Goal: Task Accomplishment & Management: Use online tool/utility

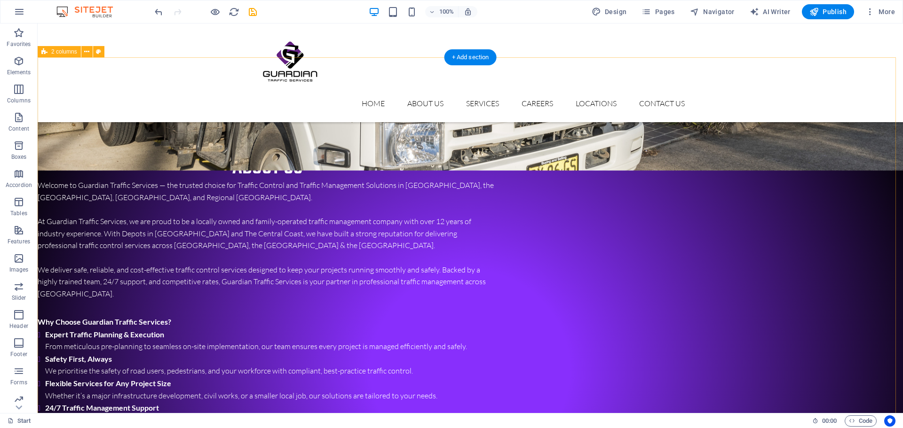
scroll to position [517, 0]
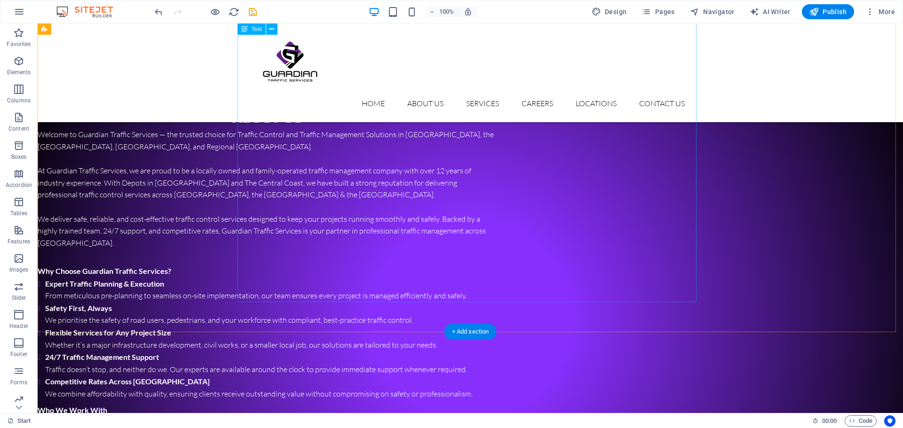
click at [496, 192] on div "Welcome to Guardian Traffic Services — the trusted choice for Traffic Control a…" at bounding box center [267, 329] width 459 height 400
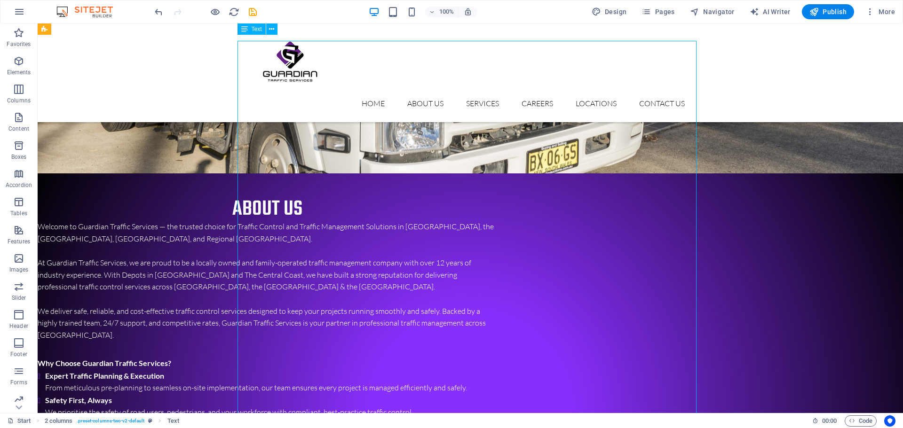
scroll to position [376, 0]
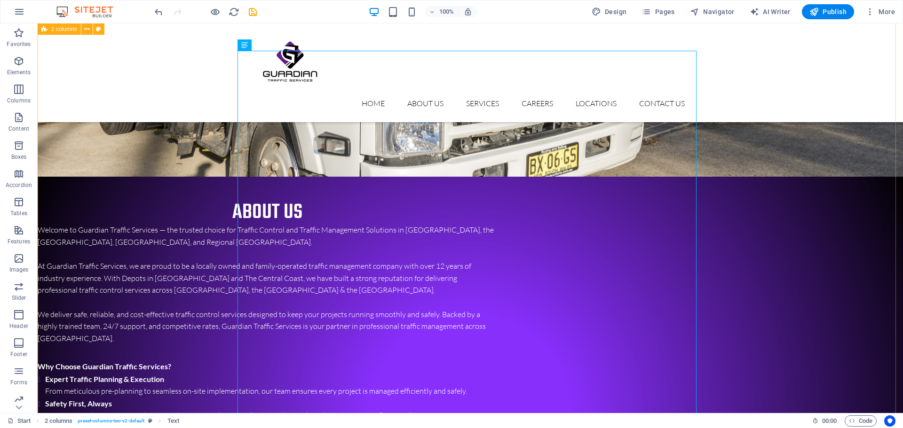
click at [777, 257] on div "ABOUT US Welcome to Guardian Traffic Services — the trusted choice for Traffic …" at bounding box center [470, 415] width 865 height 487
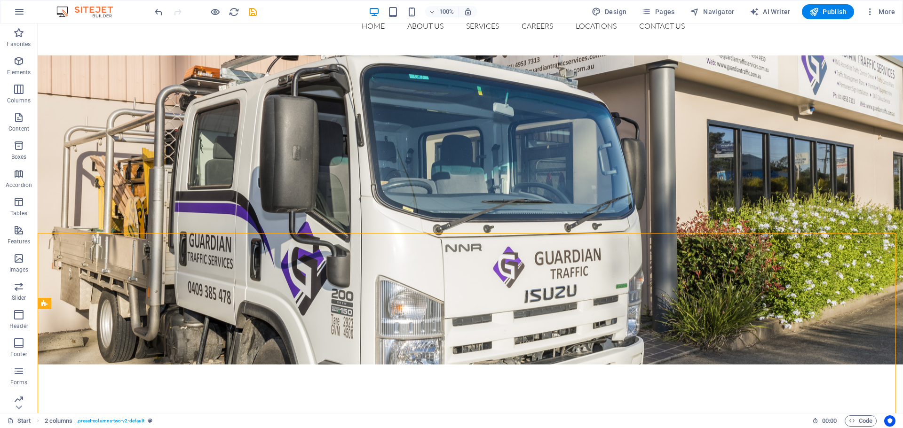
scroll to position [0, 0]
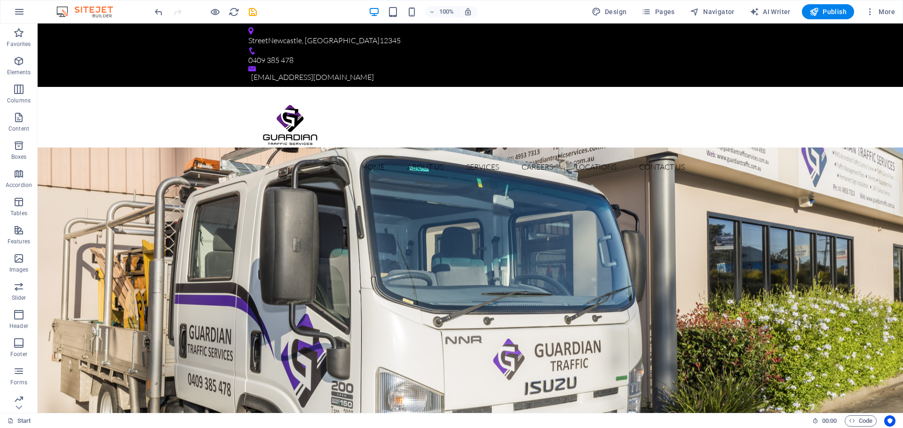
click at [551, 282] on figure at bounding box center [470, 302] width 865 height 309
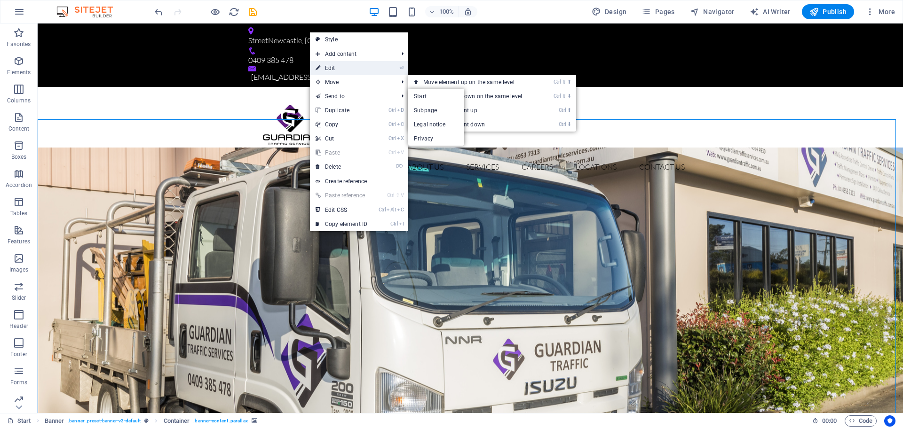
click at [342, 67] on link "⏎ Edit" at bounding box center [341, 68] width 63 height 14
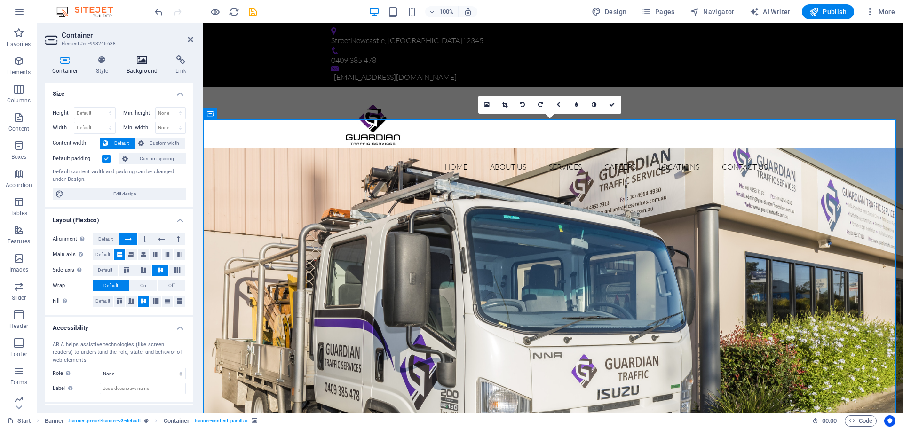
click at [145, 62] on icon at bounding box center [142, 59] width 46 height 9
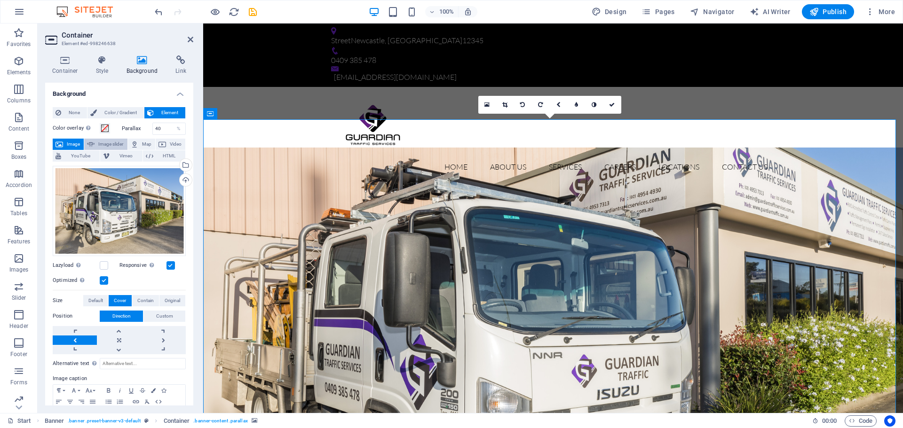
click at [113, 145] on span "Image slider" at bounding box center [110, 144] width 27 height 11
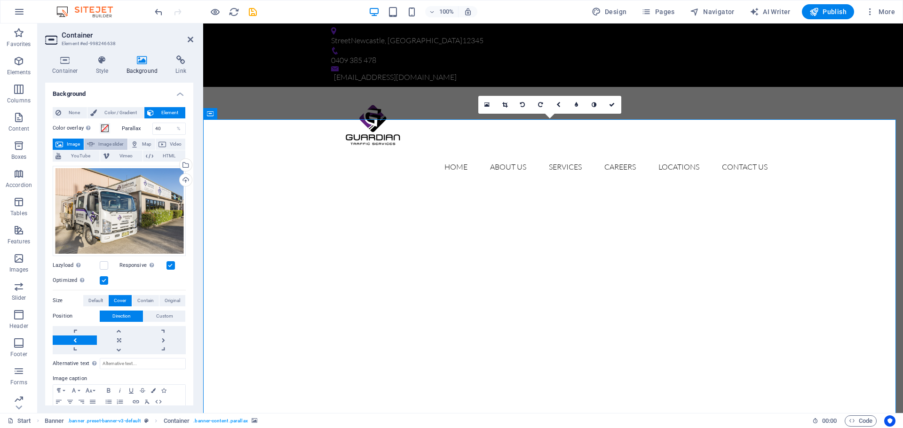
select select "ms"
select select "s"
select select "progressive"
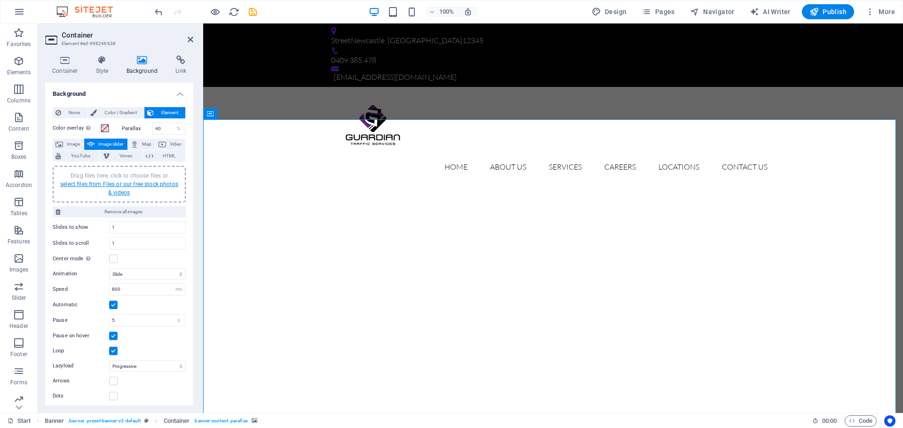
click at [123, 183] on link "select files from Files or our free stock photos & videos" at bounding box center [119, 188] width 118 height 15
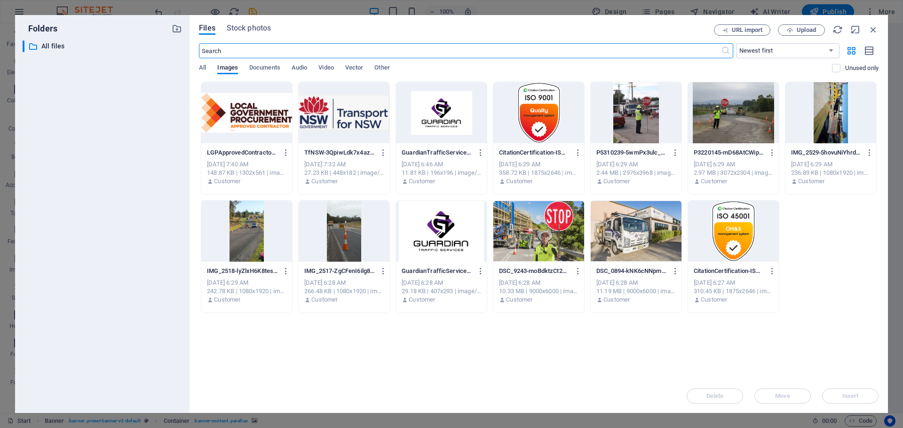
click at [736, 128] on div at bounding box center [733, 112] width 91 height 61
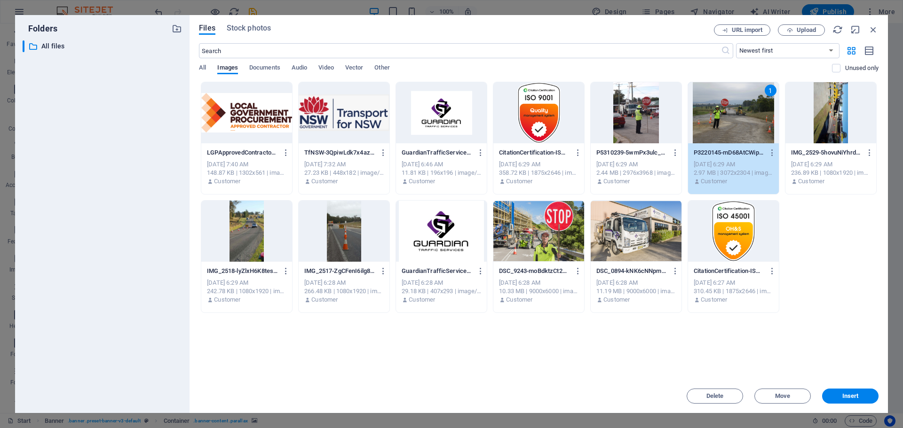
click at [668, 216] on div at bounding box center [635, 231] width 91 height 61
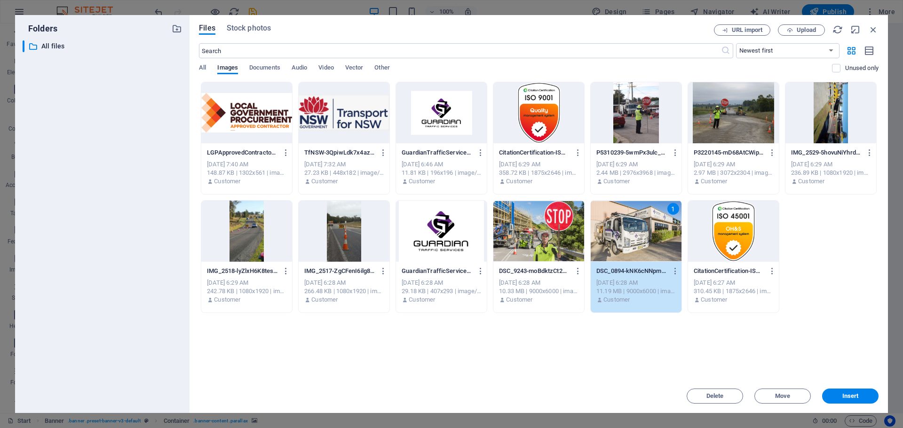
click at [710, 138] on div at bounding box center [733, 112] width 91 height 61
click at [537, 236] on div at bounding box center [538, 231] width 91 height 61
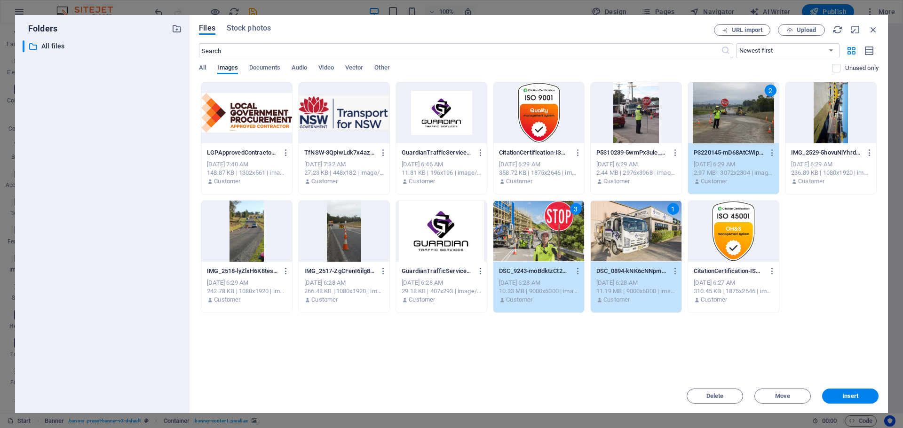
click at [258, 237] on div at bounding box center [246, 231] width 91 height 61
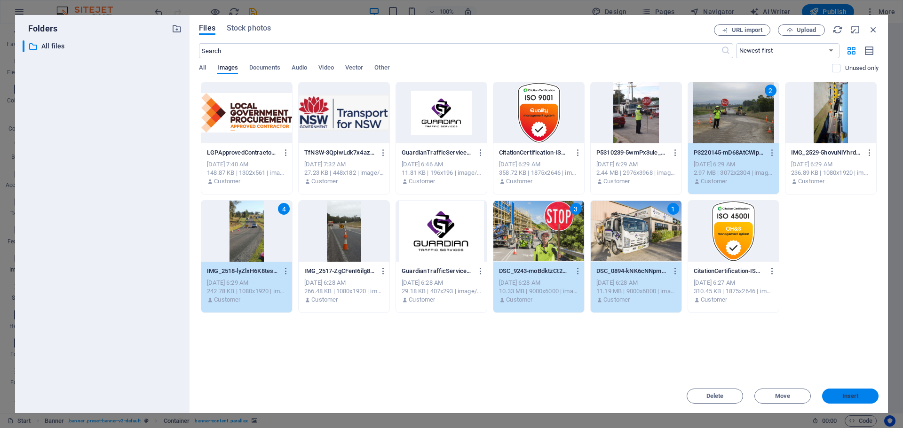
click at [868, 394] on span "Insert" at bounding box center [849, 396] width 49 height 6
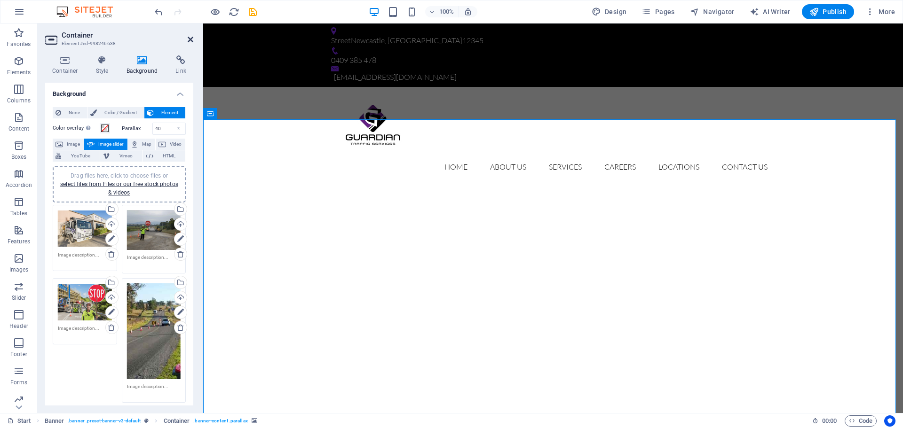
click at [190, 39] on icon at bounding box center [191, 40] width 6 height 8
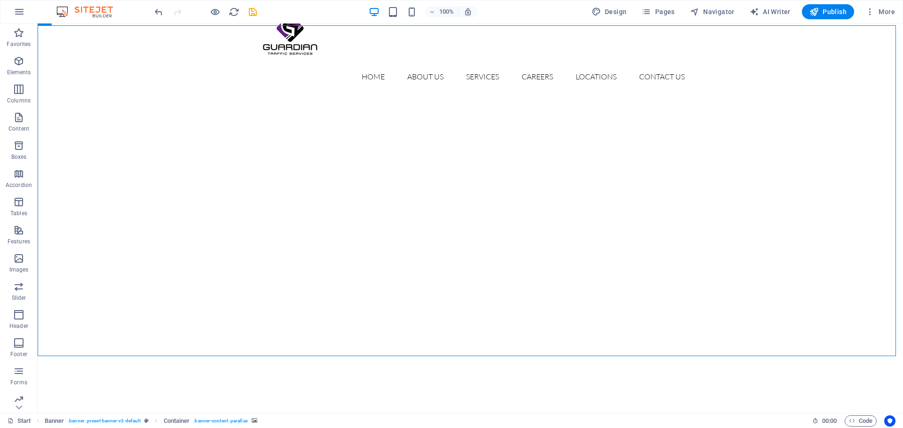
scroll to position [94, 0]
drag, startPoint x: 767, startPoint y: 223, endPoint x: 389, endPoint y: 173, distance: 381.3
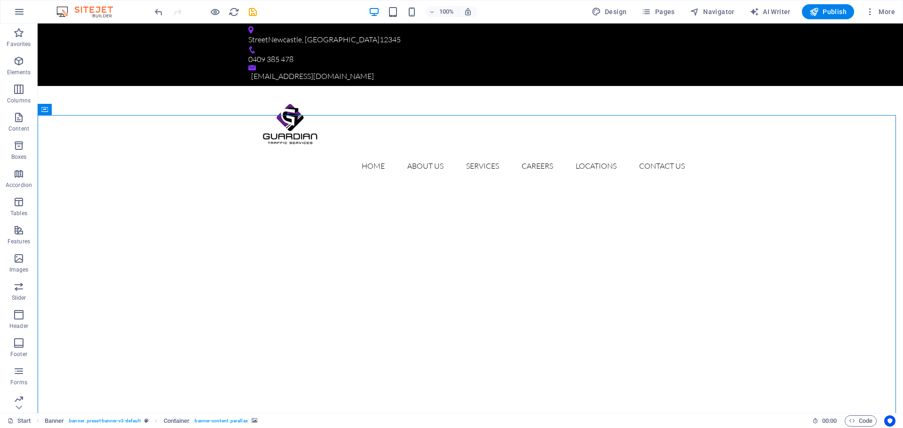
scroll to position [0, 0]
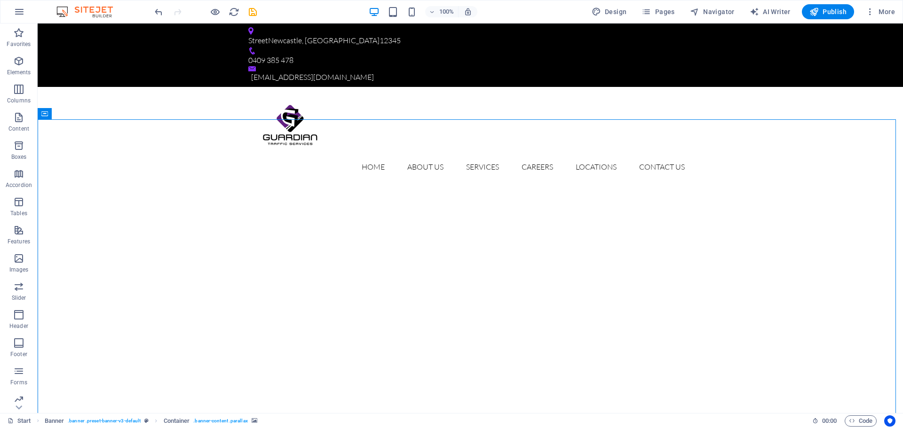
select select "ms"
select select "s"
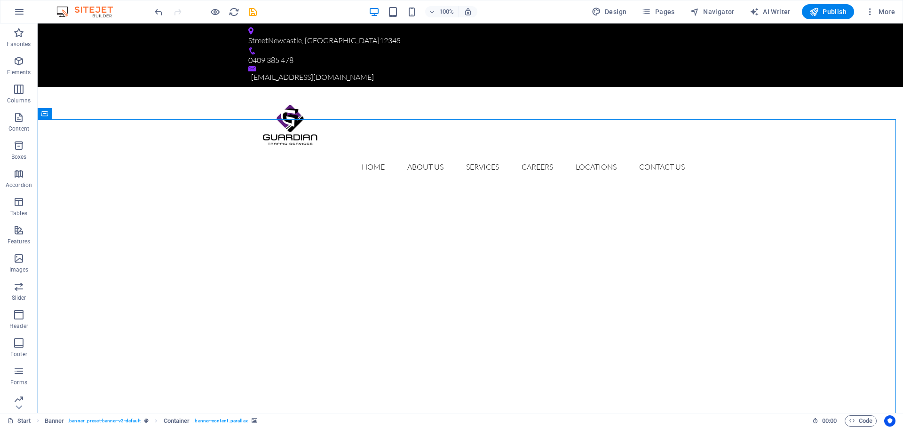
select select "progressive"
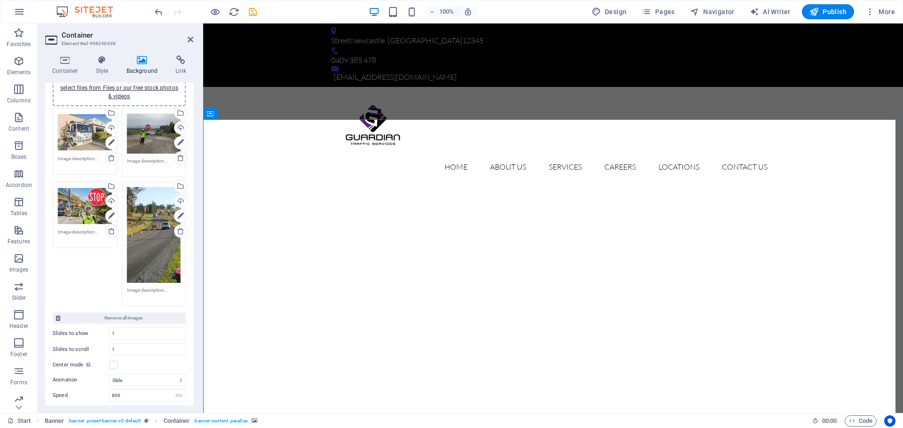
scroll to position [157, 0]
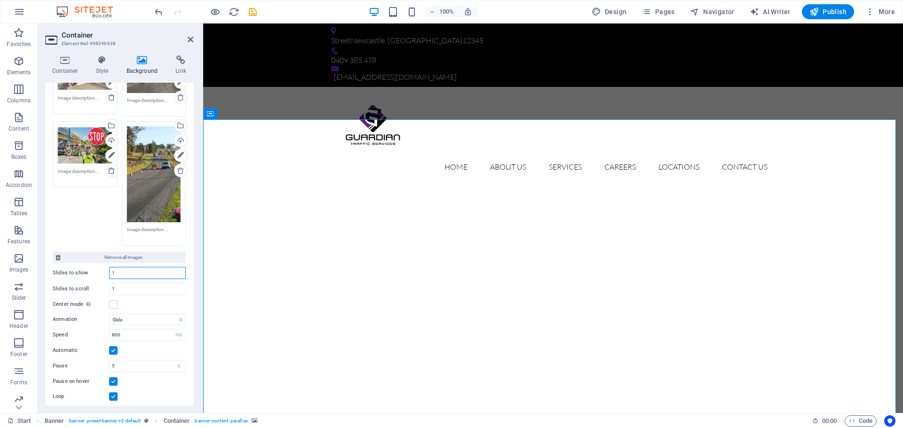
drag, startPoint x: 116, startPoint y: 272, endPoint x: 96, endPoint y: 271, distance: 19.3
click at [97, 271] on div "Slides to show 1" at bounding box center [119, 273] width 133 height 12
type input "4"
click at [128, 288] on input "1" at bounding box center [148, 288] width 76 height 11
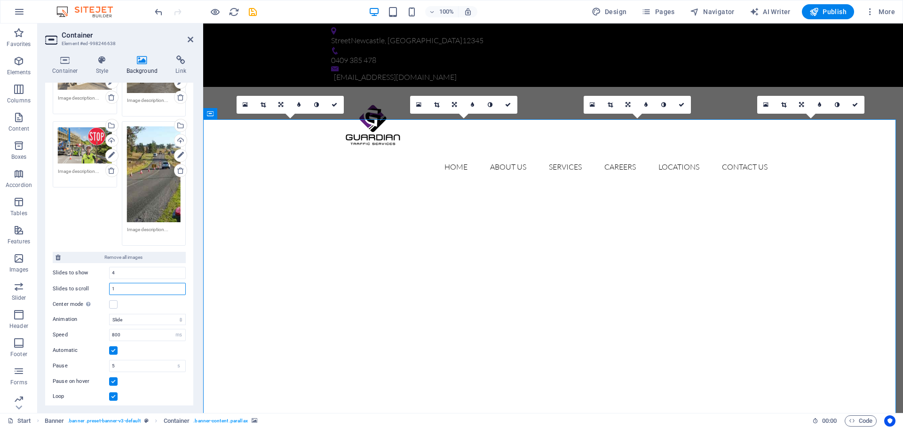
drag, startPoint x: 117, startPoint y: 287, endPoint x: 97, endPoint y: 288, distance: 20.2
click at [98, 288] on div "Slides to scroll 1" at bounding box center [119, 289] width 133 height 12
type input "4"
click at [117, 274] on input "4" at bounding box center [148, 272] width 76 height 11
click at [105, 273] on div "Slides to show 4" at bounding box center [119, 273] width 133 height 12
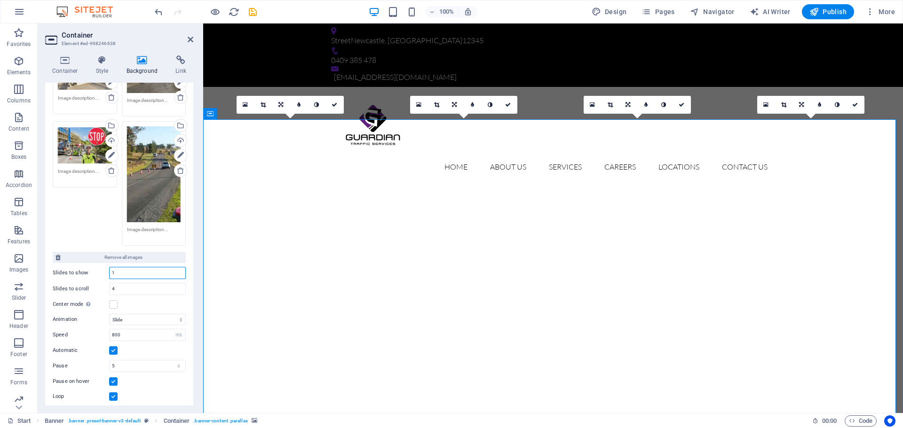
click at [119, 270] on input "1" at bounding box center [148, 272] width 76 height 11
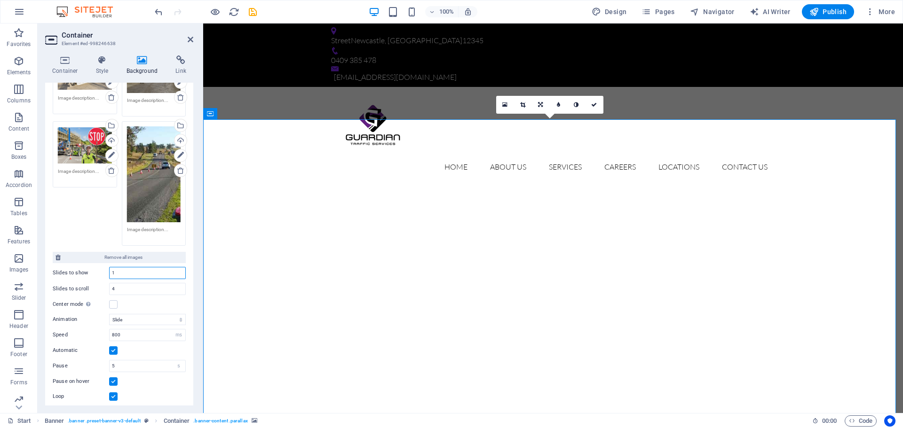
click at [106, 272] on div "Slides to show 1" at bounding box center [119, 273] width 133 height 12
type input "1"
click at [146, 300] on div "Center mode Enables centered view with partial previous/next slide. Use with od…" at bounding box center [119, 304] width 133 height 11
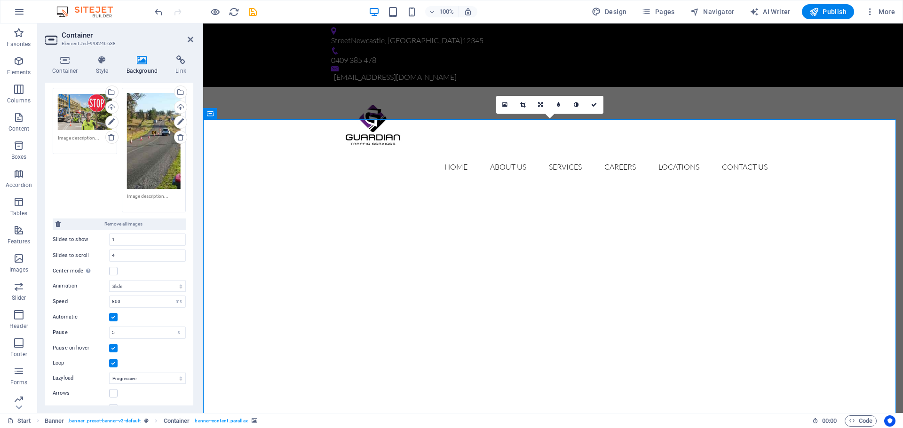
scroll to position [204, 0]
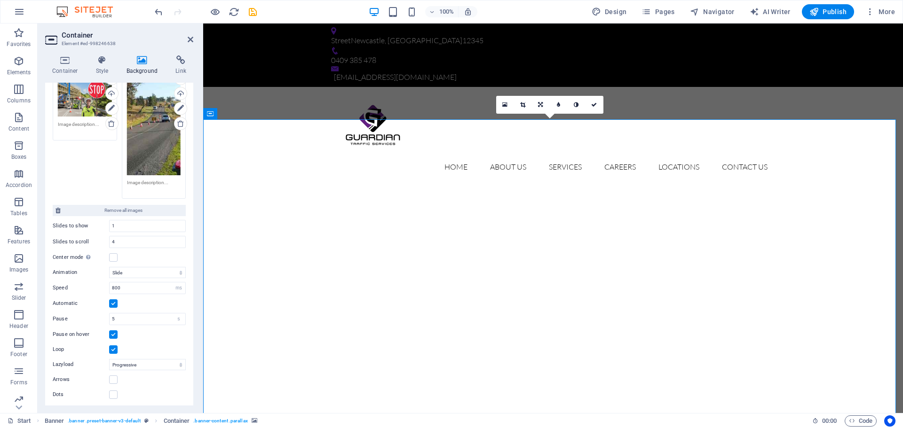
click at [140, 301] on div "Automatic" at bounding box center [119, 303] width 133 height 11
click at [189, 43] on icon at bounding box center [191, 40] width 6 height 8
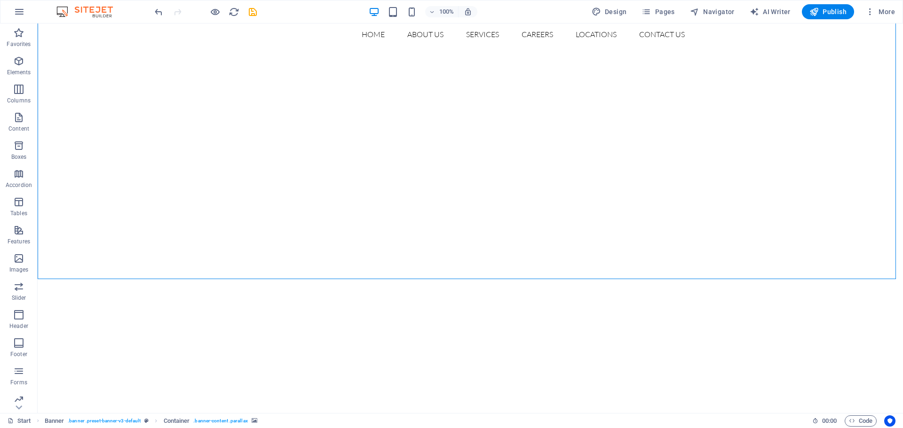
scroll to position [94, 0]
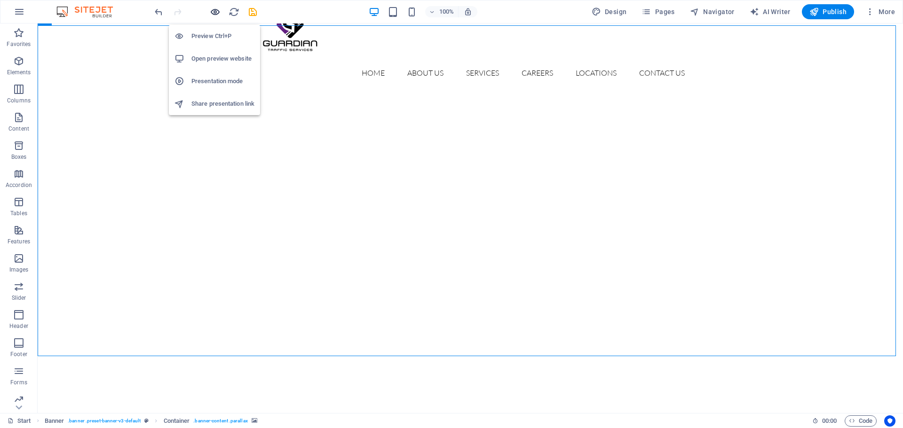
click at [214, 14] on icon "button" at bounding box center [215, 12] width 11 height 11
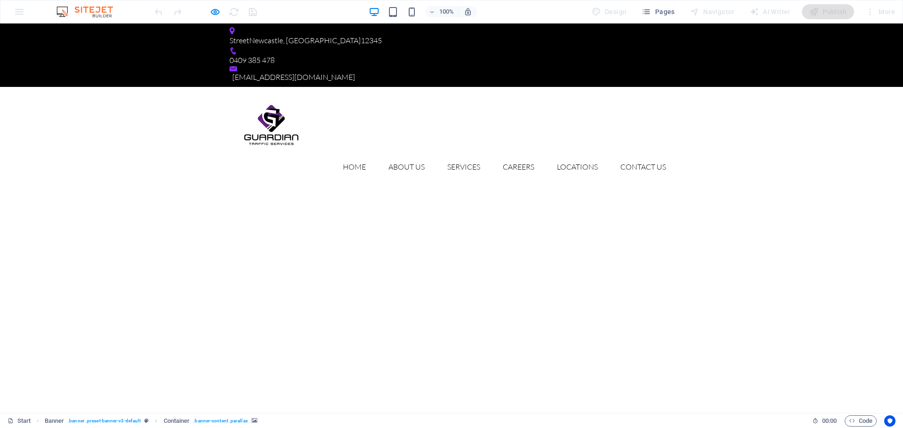
scroll to position [47, 0]
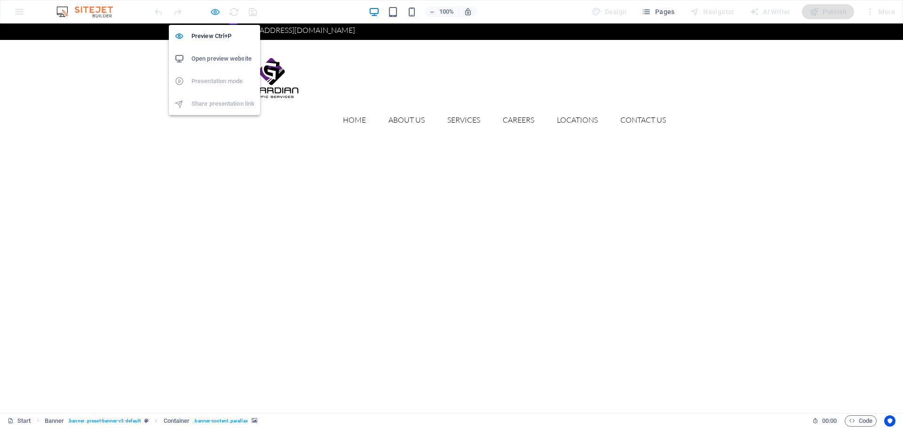
click at [214, 13] on icon "button" at bounding box center [215, 12] width 11 height 11
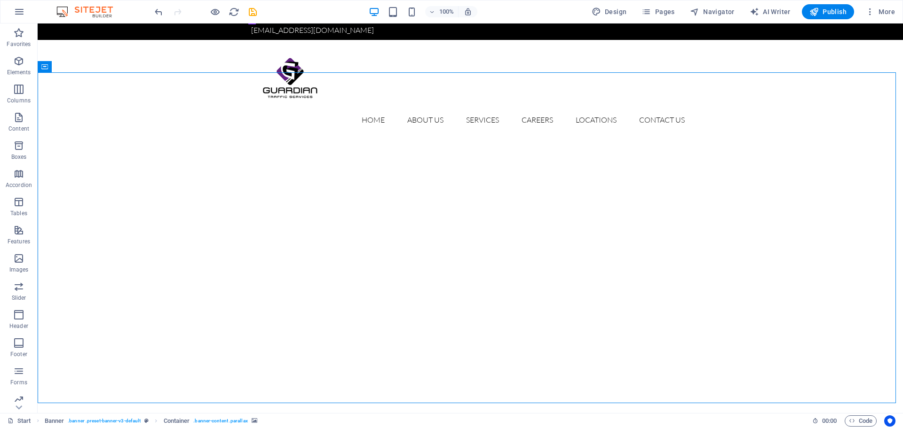
select select "ms"
select select "s"
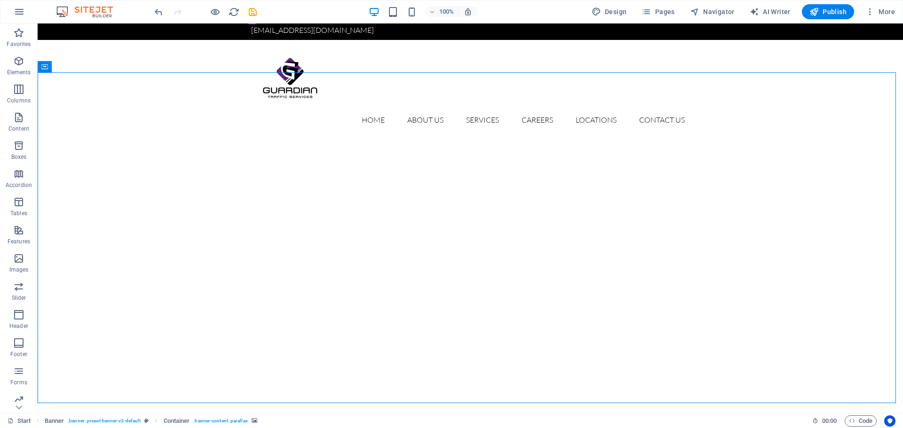
select select "progressive"
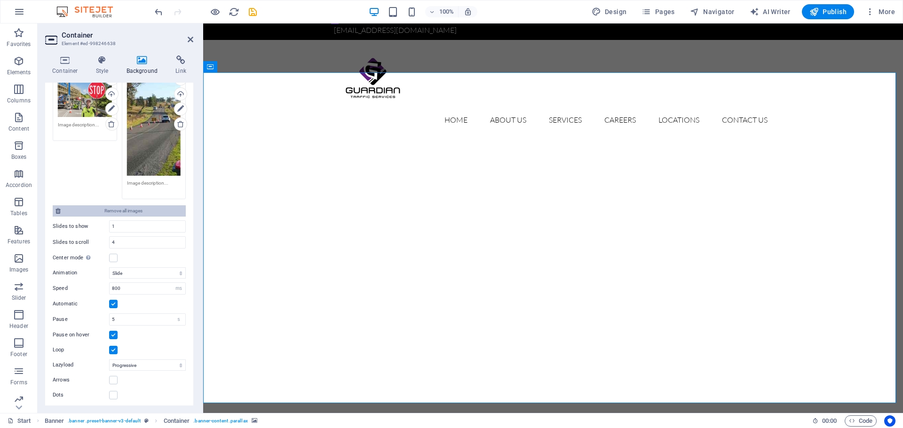
scroll to position [204, 0]
click at [110, 256] on label at bounding box center [113, 257] width 8 height 8
click at [0, 0] on input "Center mode Enables centered view with partial previous/next slide. Use with od…" at bounding box center [0, 0] width 0 height 0
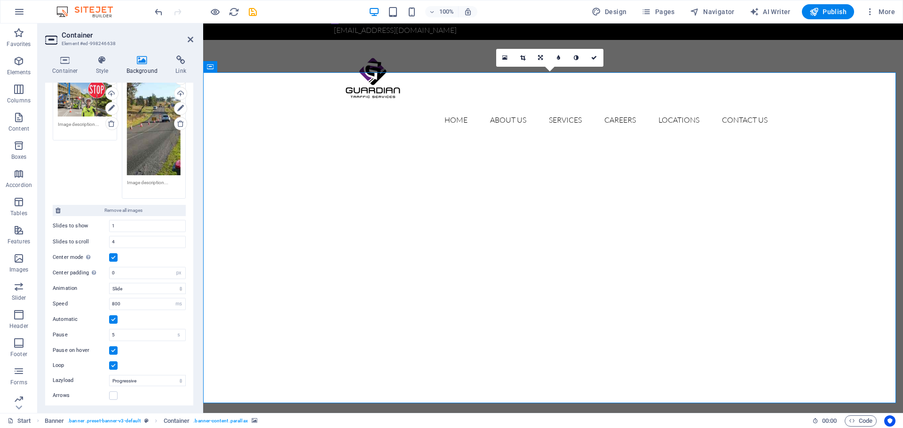
click at [111, 257] on label at bounding box center [113, 257] width 8 height 8
click at [0, 0] on input "Center mode Enables centered view with partial previous/next slide. Use with od…" at bounding box center [0, 0] width 0 height 0
click at [111, 257] on label at bounding box center [113, 257] width 8 height 8
click at [0, 0] on input "Center mode Enables centered view with partial previous/next slide. Use with od…" at bounding box center [0, 0] width 0 height 0
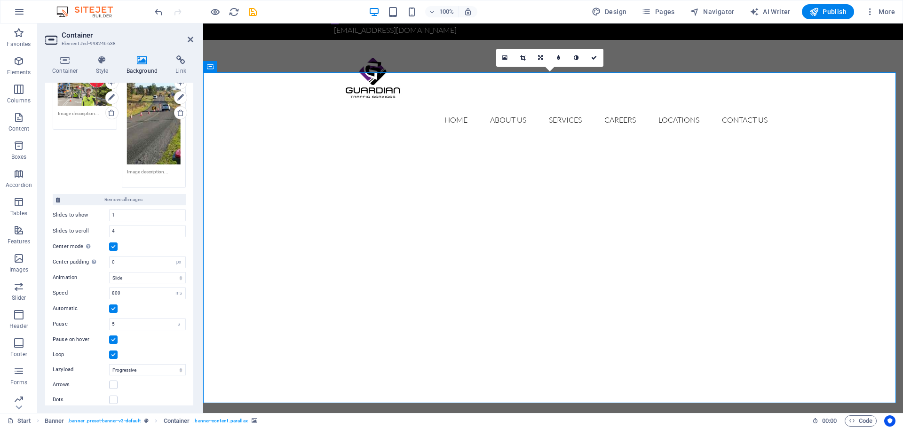
scroll to position [220, 0]
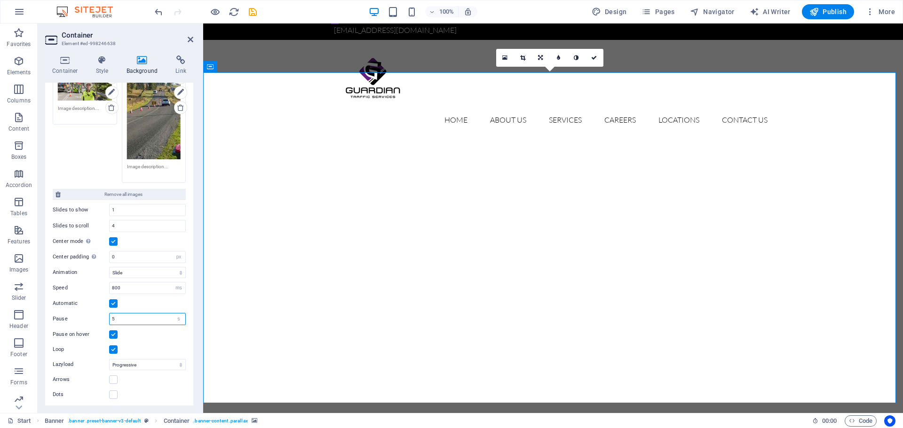
click at [120, 316] on input "5" at bounding box center [148, 319] width 76 height 11
click at [157, 301] on div "Automatic" at bounding box center [119, 303] width 133 height 11
click at [144, 290] on input "800" at bounding box center [148, 288] width 76 height 11
click at [166, 270] on select "Slide Fade" at bounding box center [147, 272] width 77 height 11
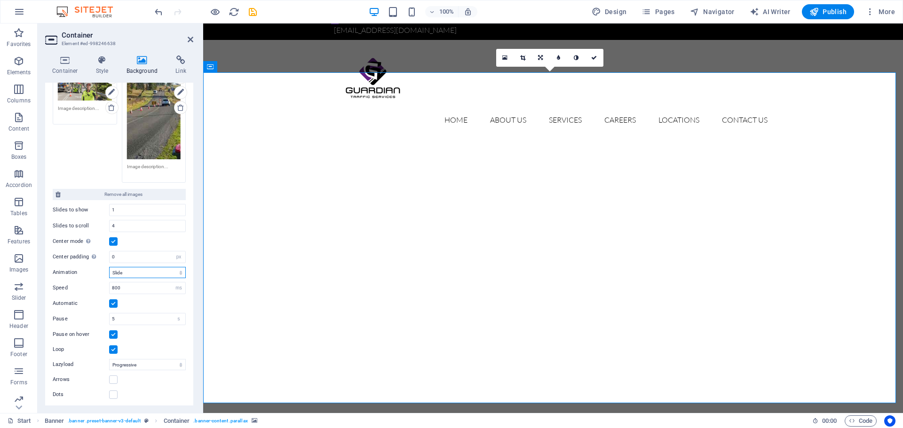
click at [166, 270] on select "Slide Fade" at bounding box center [147, 272] width 77 height 11
click at [74, 269] on label "Animation" at bounding box center [81, 272] width 56 height 11
click at [109, 269] on select "Slide Fade" at bounding box center [147, 272] width 77 height 11
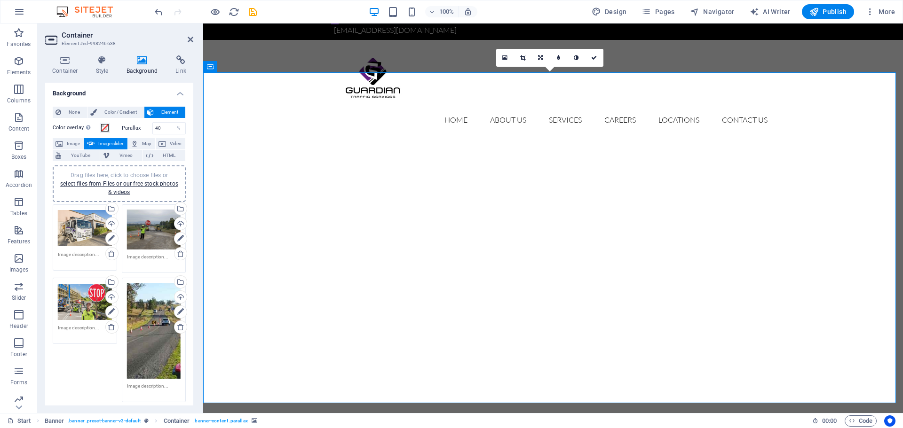
scroll to position [0, 0]
click at [189, 40] on icon at bounding box center [191, 40] width 6 height 8
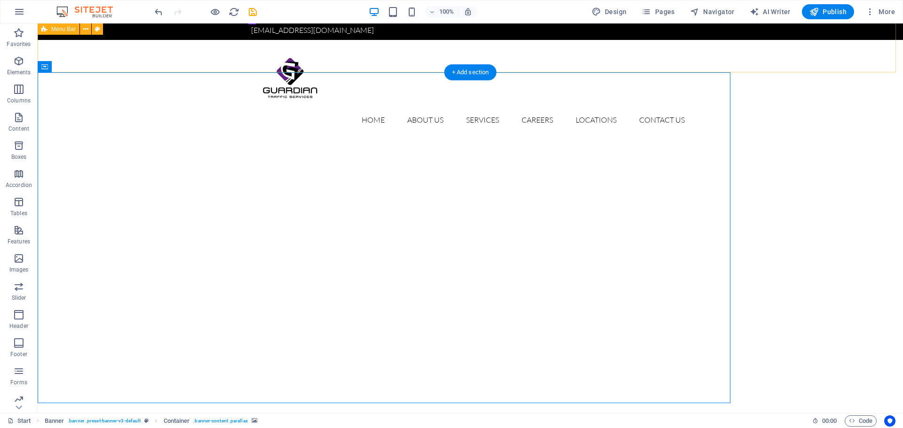
click at [189, 40] on div "Home About Us Services Careers Locations Contact us Menu" at bounding box center [470, 89] width 865 height 99
select select "header"
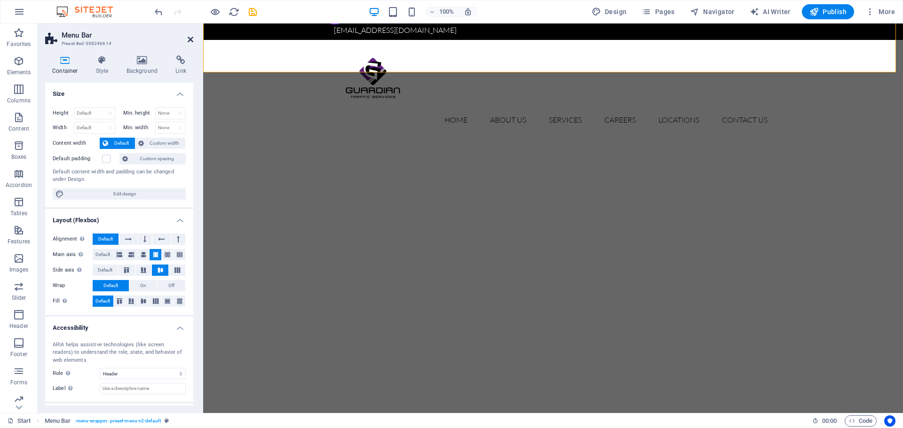
click at [191, 38] on icon at bounding box center [191, 40] width 6 height 8
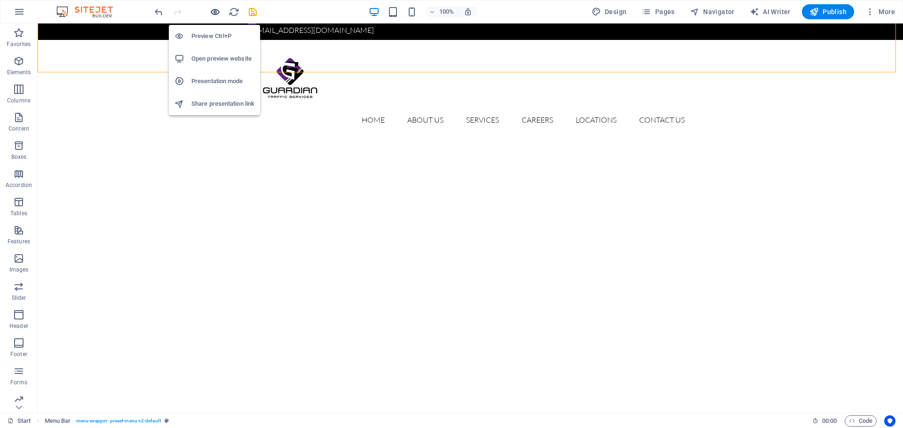
click at [216, 9] on icon "button" at bounding box center [215, 12] width 11 height 11
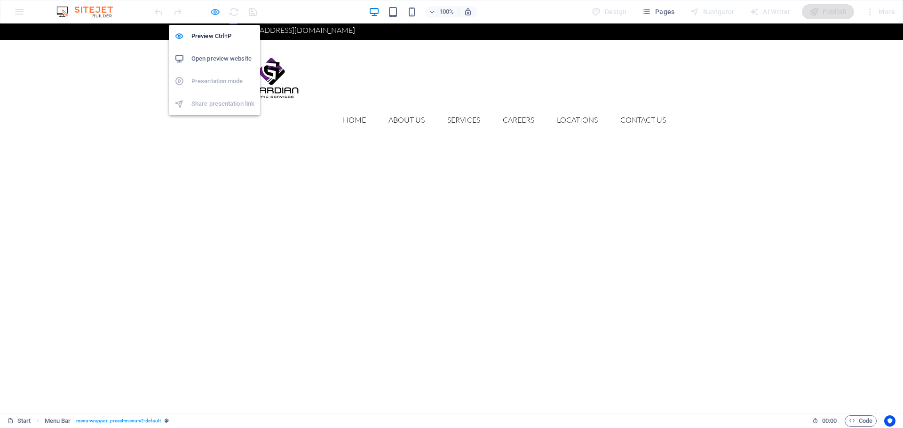
click at [212, 13] on icon "button" at bounding box center [215, 12] width 11 height 11
